Goal: Transaction & Acquisition: Obtain resource

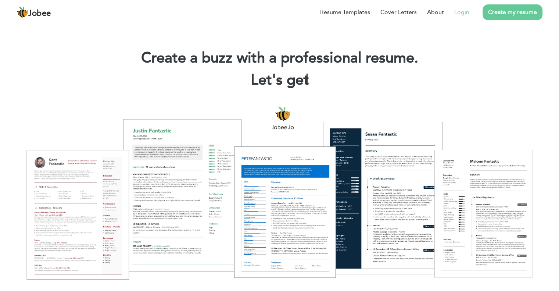
click at [465, 10] on link "Login" at bounding box center [462, 12] width 15 height 9
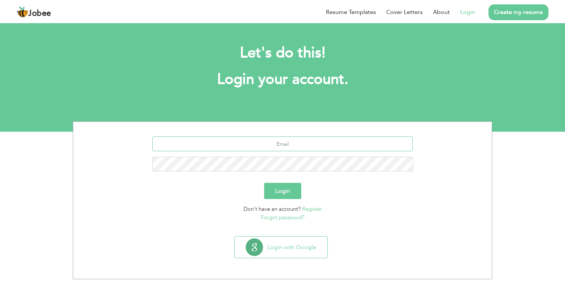
click at [293, 142] on input "text" at bounding box center [282, 143] width 261 height 15
type input "harisqurashi49@gmail.com"
click at [280, 191] on button "Login" at bounding box center [282, 191] width 37 height 16
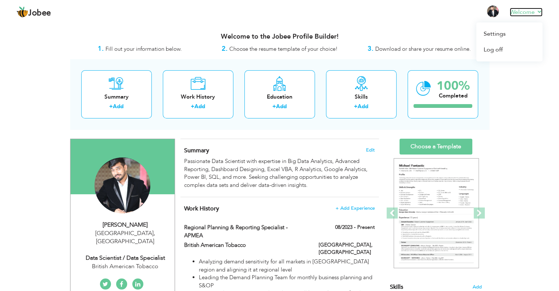
click at [540, 14] on link "Welcome" at bounding box center [526, 12] width 33 height 9
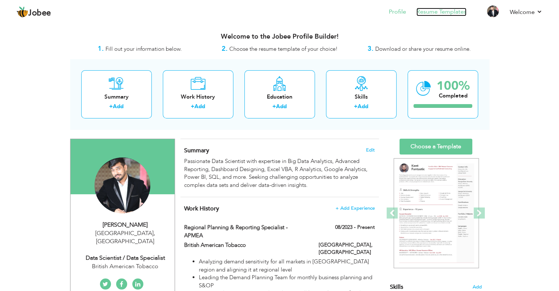
click at [427, 12] on link "Resume Templates" at bounding box center [442, 12] width 50 height 8
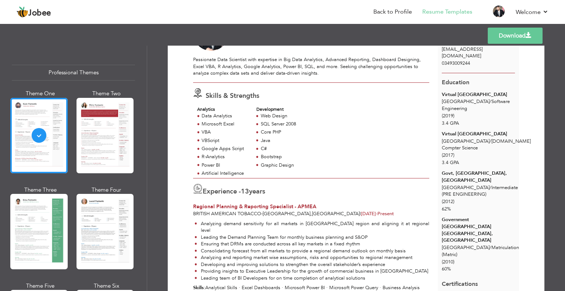
scroll to position [57, 0]
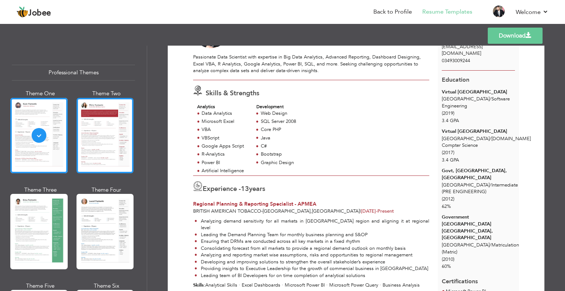
click at [88, 142] on div at bounding box center [104, 135] width 57 height 75
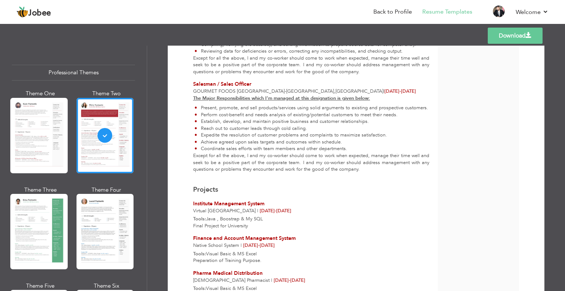
scroll to position [2219, 0]
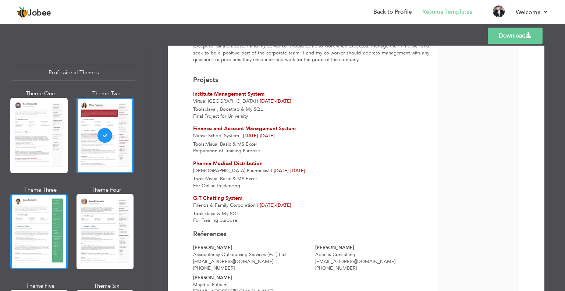
click at [55, 207] on div at bounding box center [38, 231] width 57 height 75
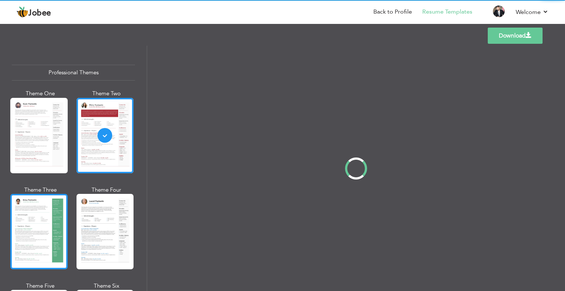
scroll to position [0, 0]
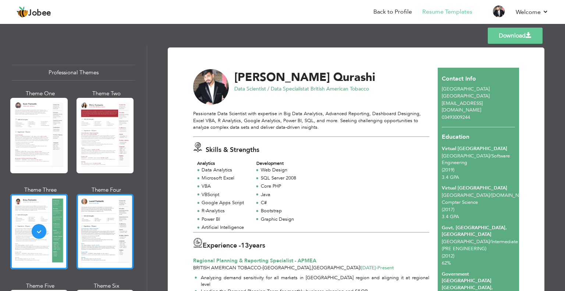
click at [110, 227] on div at bounding box center [104, 231] width 57 height 75
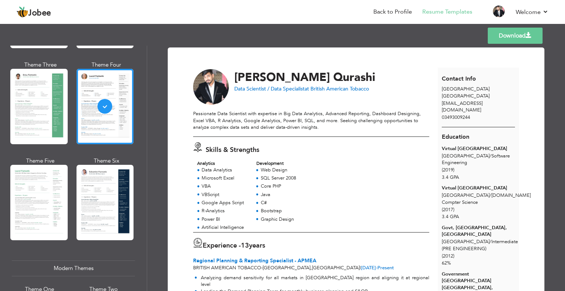
scroll to position [143, 0]
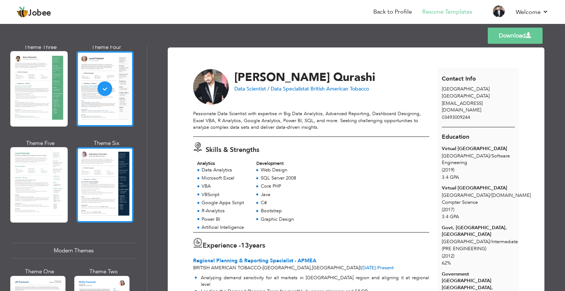
click at [96, 184] on div at bounding box center [104, 184] width 57 height 75
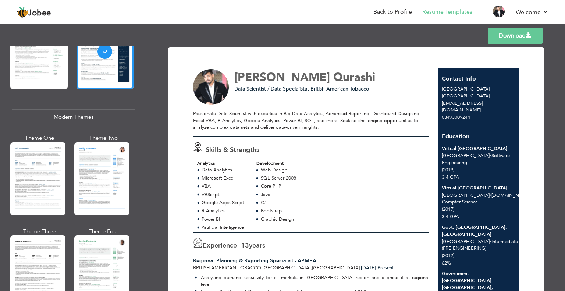
scroll to position [278, 0]
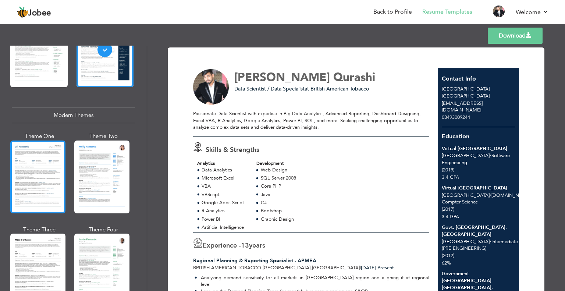
click at [31, 159] on div at bounding box center [37, 176] width 55 height 73
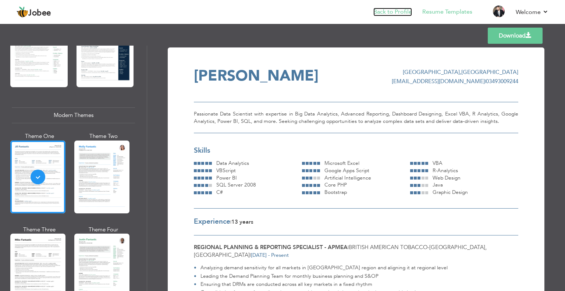
click at [394, 14] on link "Back to Profile" at bounding box center [392, 12] width 39 height 8
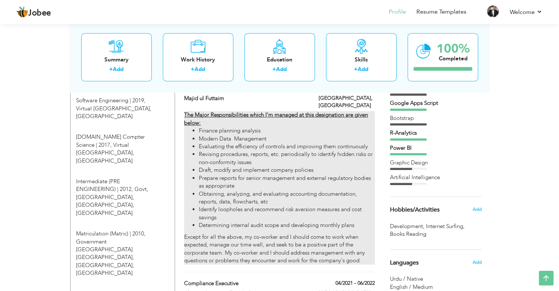
scroll to position [333, 0]
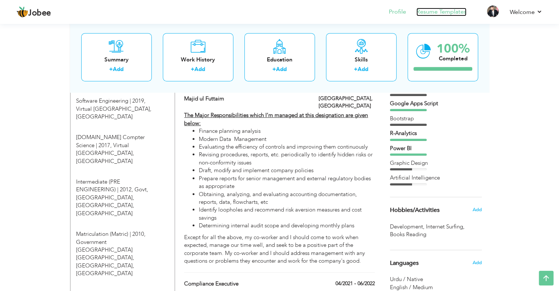
click at [445, 8] on link "Resume Templates" at bounding box center [442, 12] width 50 height 8
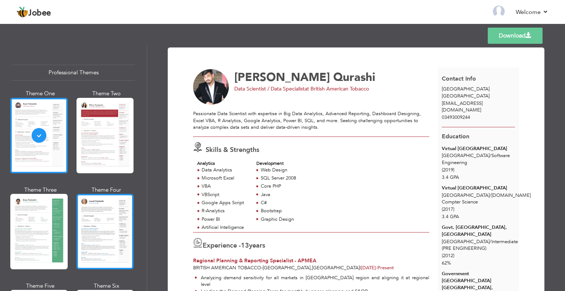
click at [106, 219] on div at bounding box center [104, 231] width 57 height 75
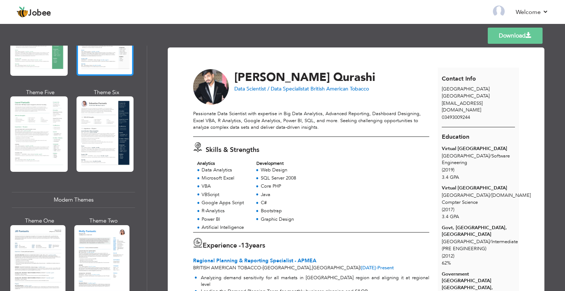
scroll to position [194, 0]
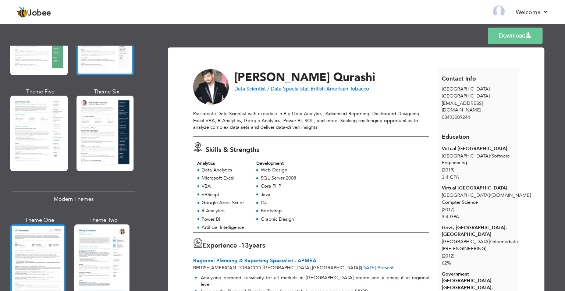
click at [38, 267] on div at bounding box center [37, 260] width 55 height 73
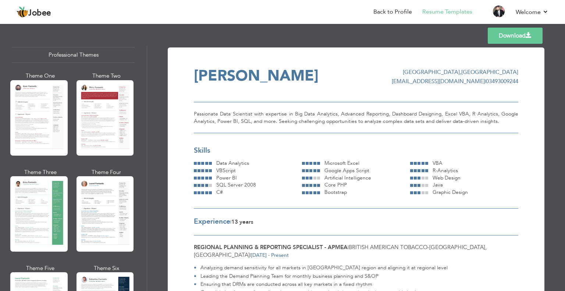
scroll to position [0, 0]
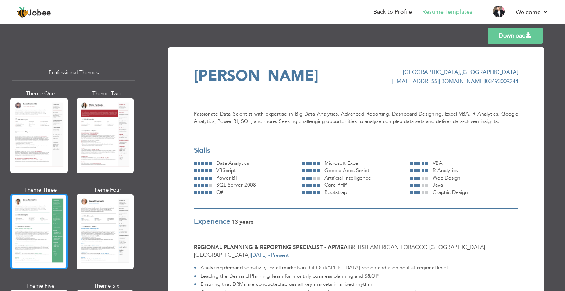
click at [24, 226] on div at bounding box center [38, 231] width 57 height 75
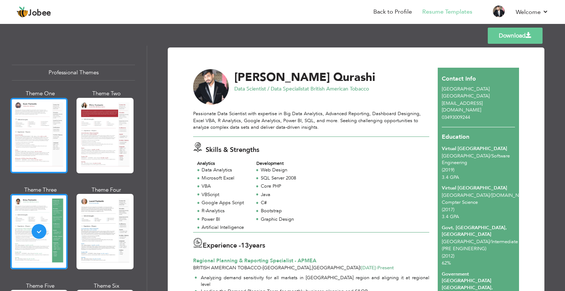
click at [38, 145] on div at bounding box center [38, 135] width 57 height 75
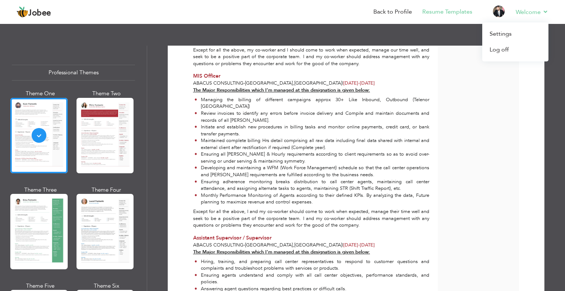
scroll to position [669, 0]
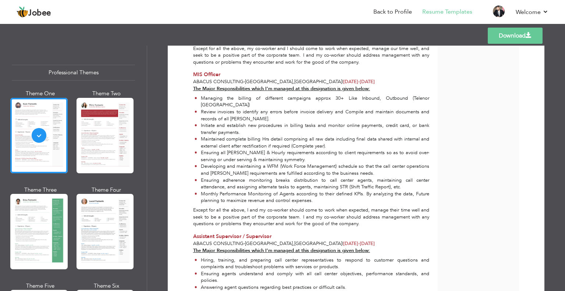
click at [496, 33] on link "Download" at bounding box center [515, 36] width 55 height 16
